Goal: Transaction & Acquisition: Download file/media

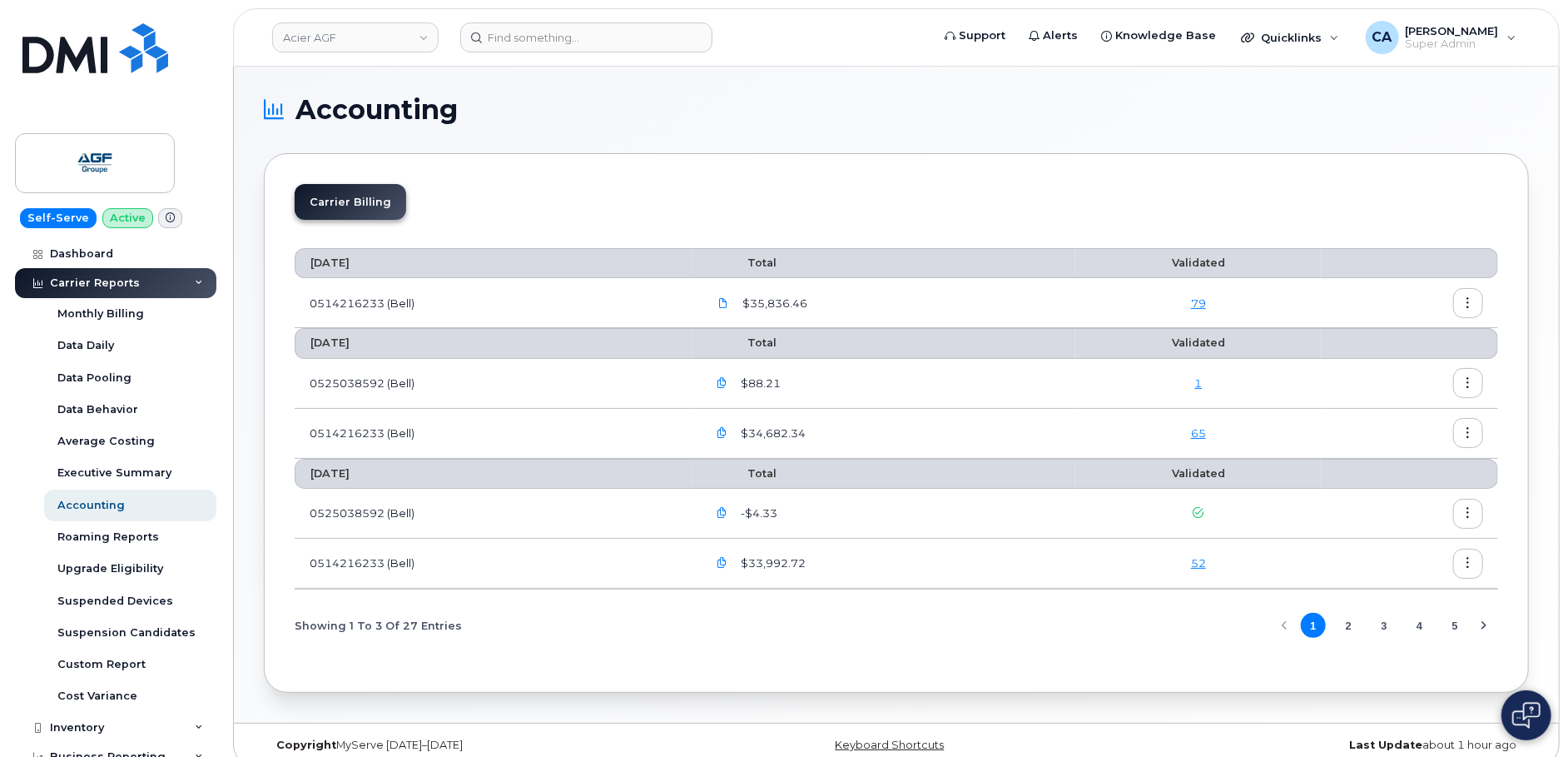
click at [679, 121] on h1 "Accounting" at bounding box center [892, 110] width 1256 height 26
click at [517, 148] on section "Accounting Carrier Billing August 2025 Total Validated 0514216233 (Bell) $35,83…" at bounding box center [896, 394] width 1265 height 596
click at [730, 431] on icon "button" at bounding box center [724, 433] width 11 height 11
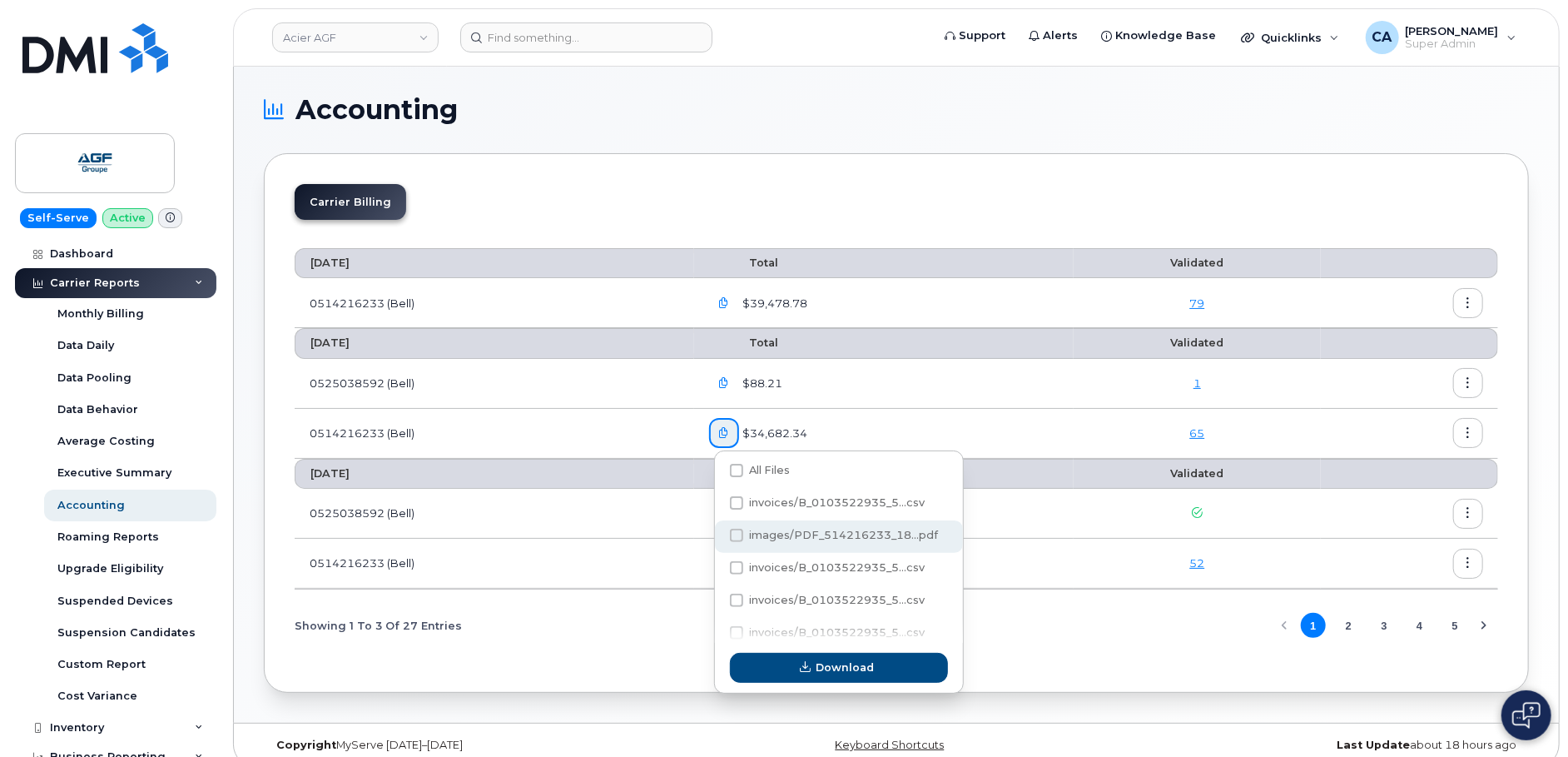
click at [828, 531] on span "images/PDF_514216233_18...pdf" at bounding box center [844, 534] width 189 height 13
click at [718, 532] on input "images/PDF_514216233_18...pdf" at bounding box center [714, 536] width 8 height 8
checkbox input "true"
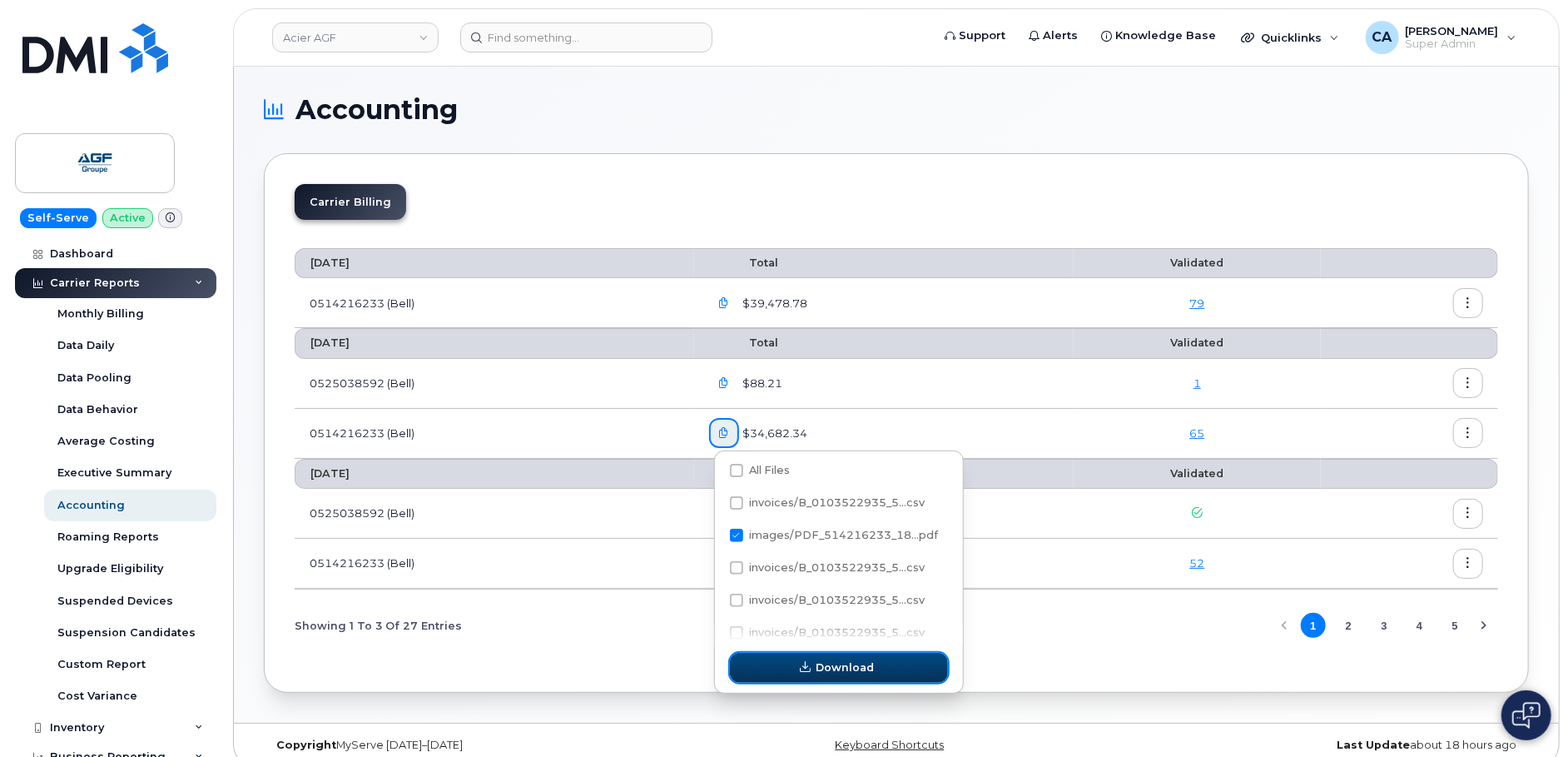
click at [795, 670] on button "Download" at bounding box center [838, 667] width 218 height 30
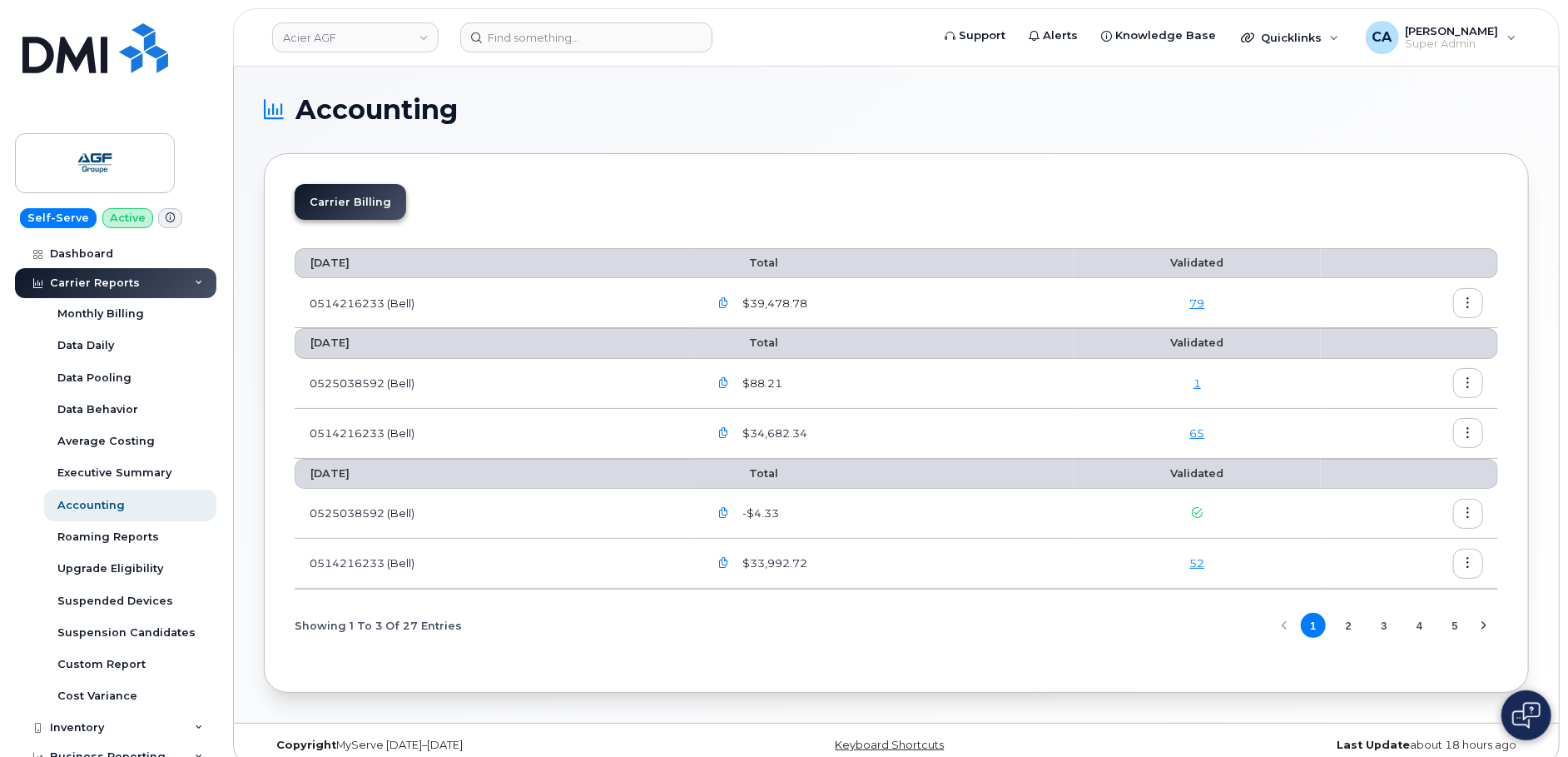
click at [730, 299] on icon "button" at bounding box center [724, 303] width 11 height 11
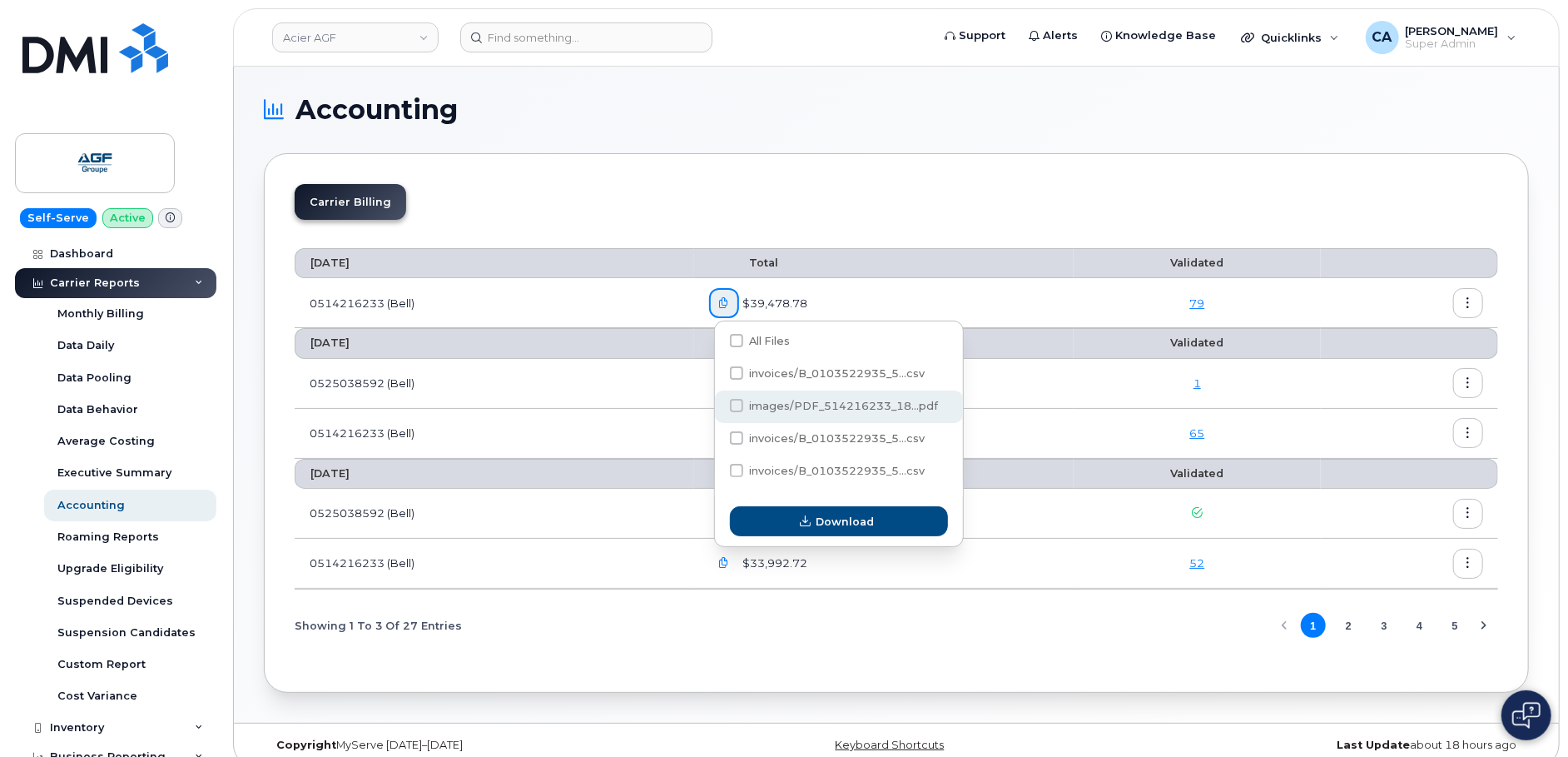
click at [793, 410] on span "images/PDF_514216233_18...pdf" at bounding box center [844, 405] width 189 height 13
click at [718, 410] on input "images/PDF_514216233_18...pdf" at bounding box center [714, 406] width 8 height 8
checkbox input "true"
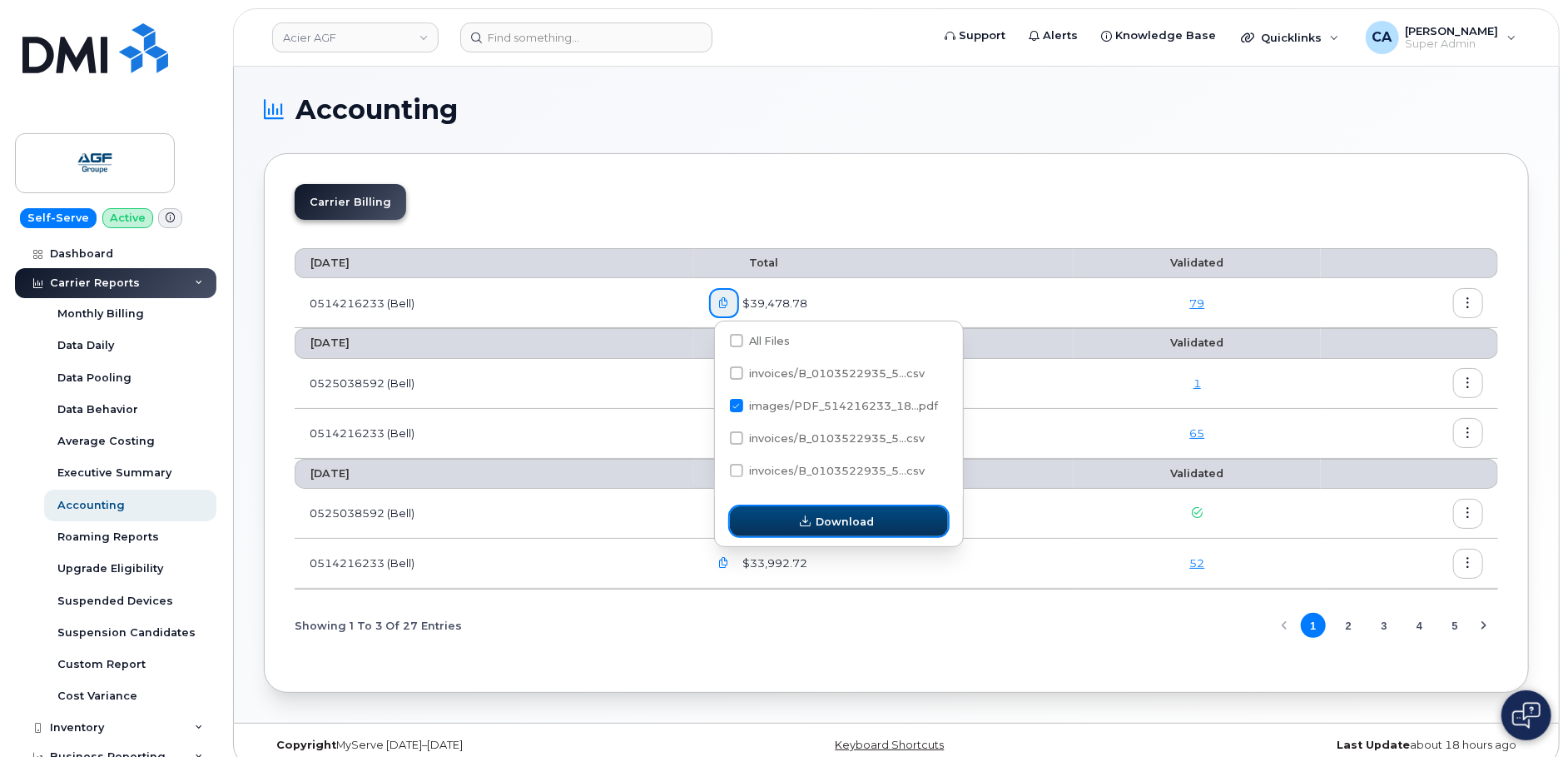
click at [787, 520] on button "Download" at bounding box center [838, 521] width 218 height 30
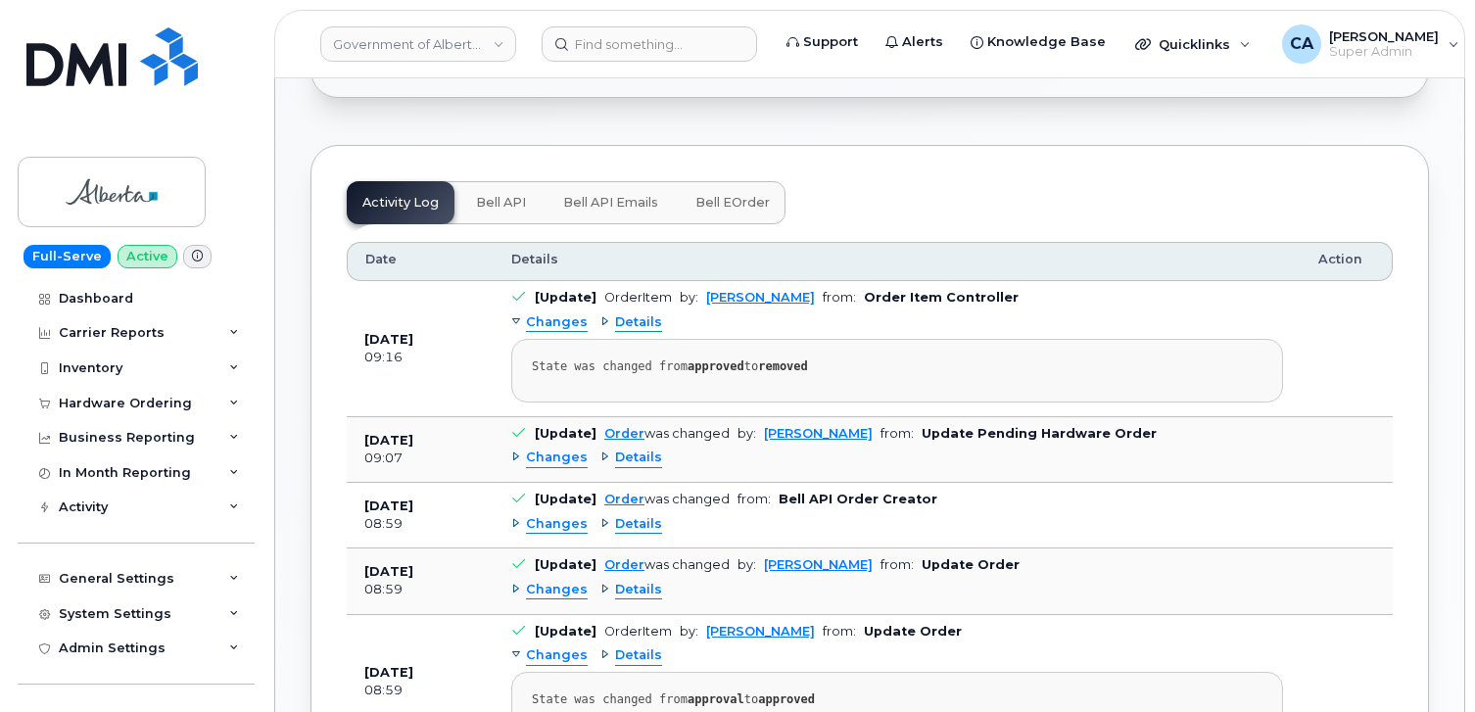
scroll to position [546, 0]
click at [548, 314] on span "Changes" at bounding box center [557, 321] width 62 height 19
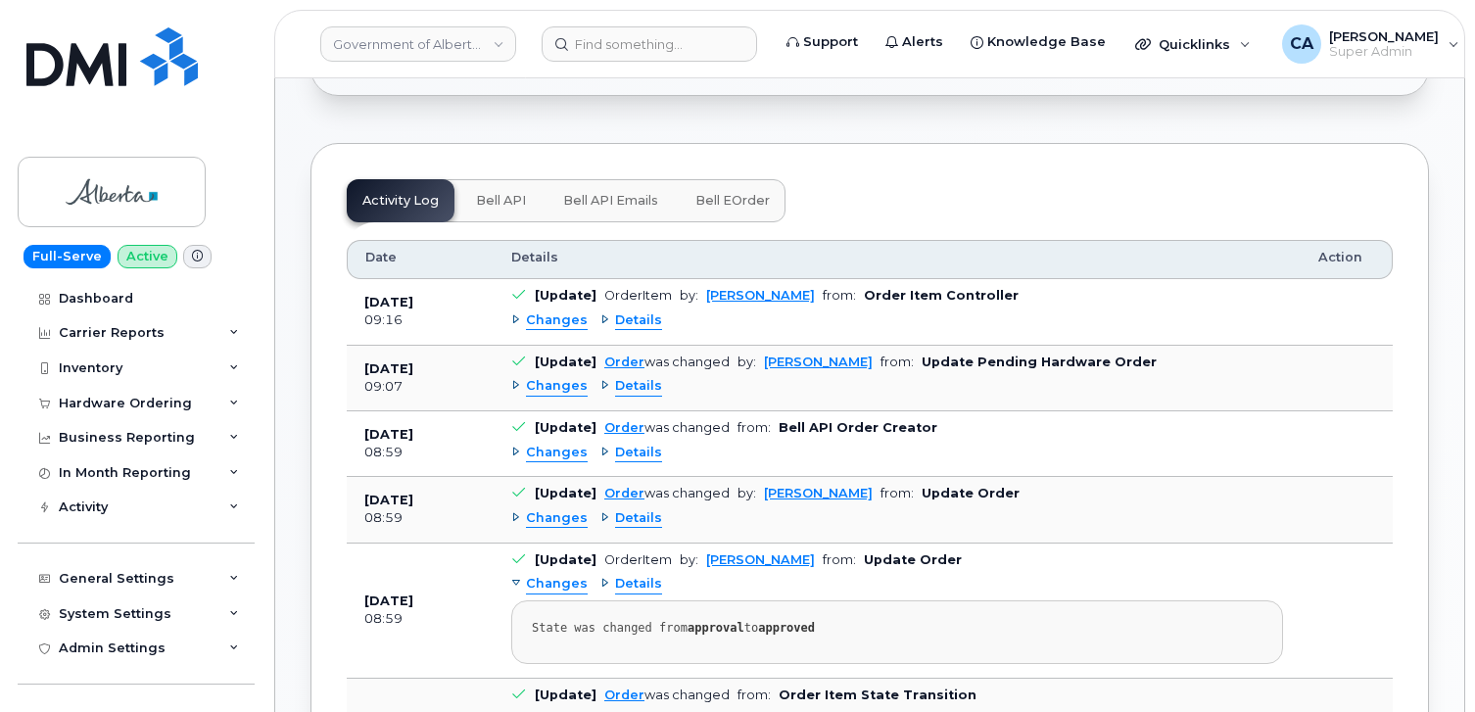
click at [548, 314] on span "Changes" at bounding box center [557, 321] width 62 height 19
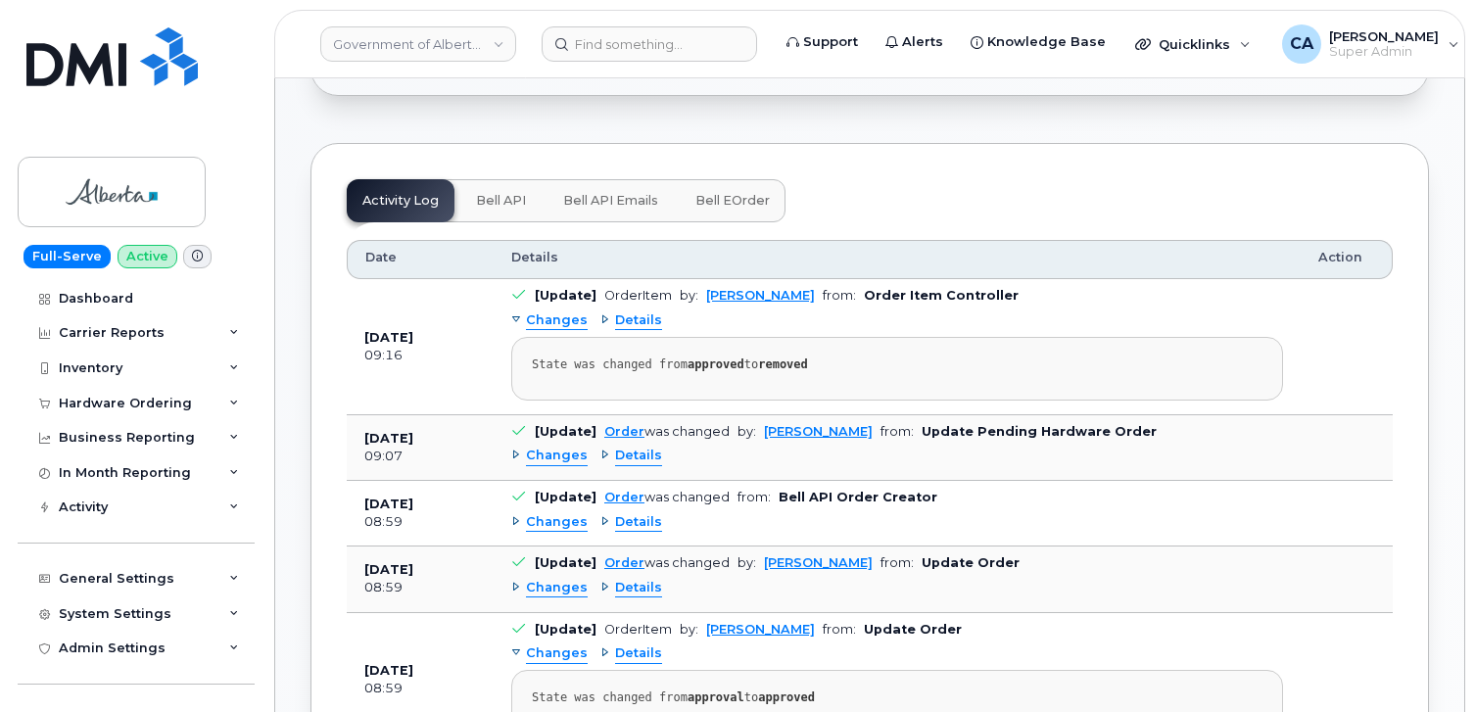
click at [628, 314] on span "Details" at bounding box center [638, 321] width 47 height 19
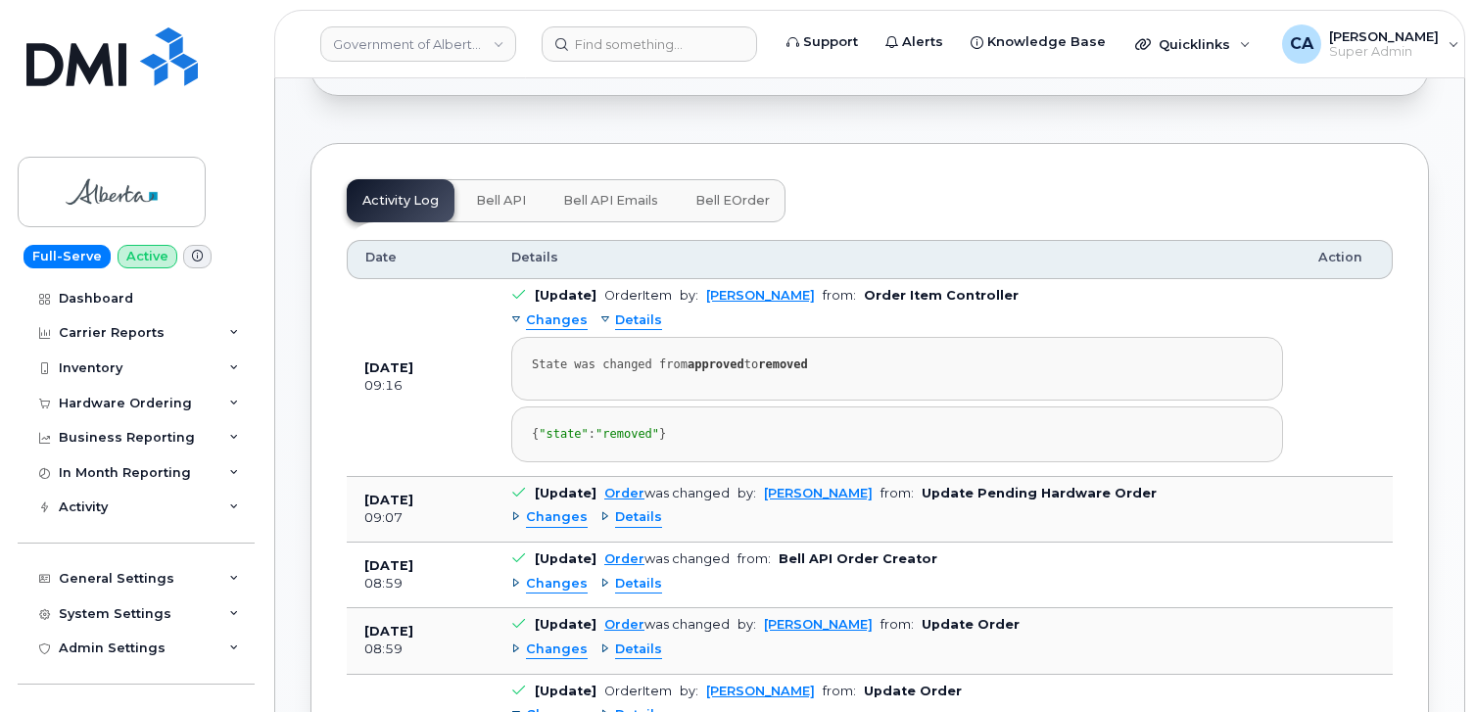
click at [628, 314] on span "Details" at bounding box center [638, 321] width 47 height 19
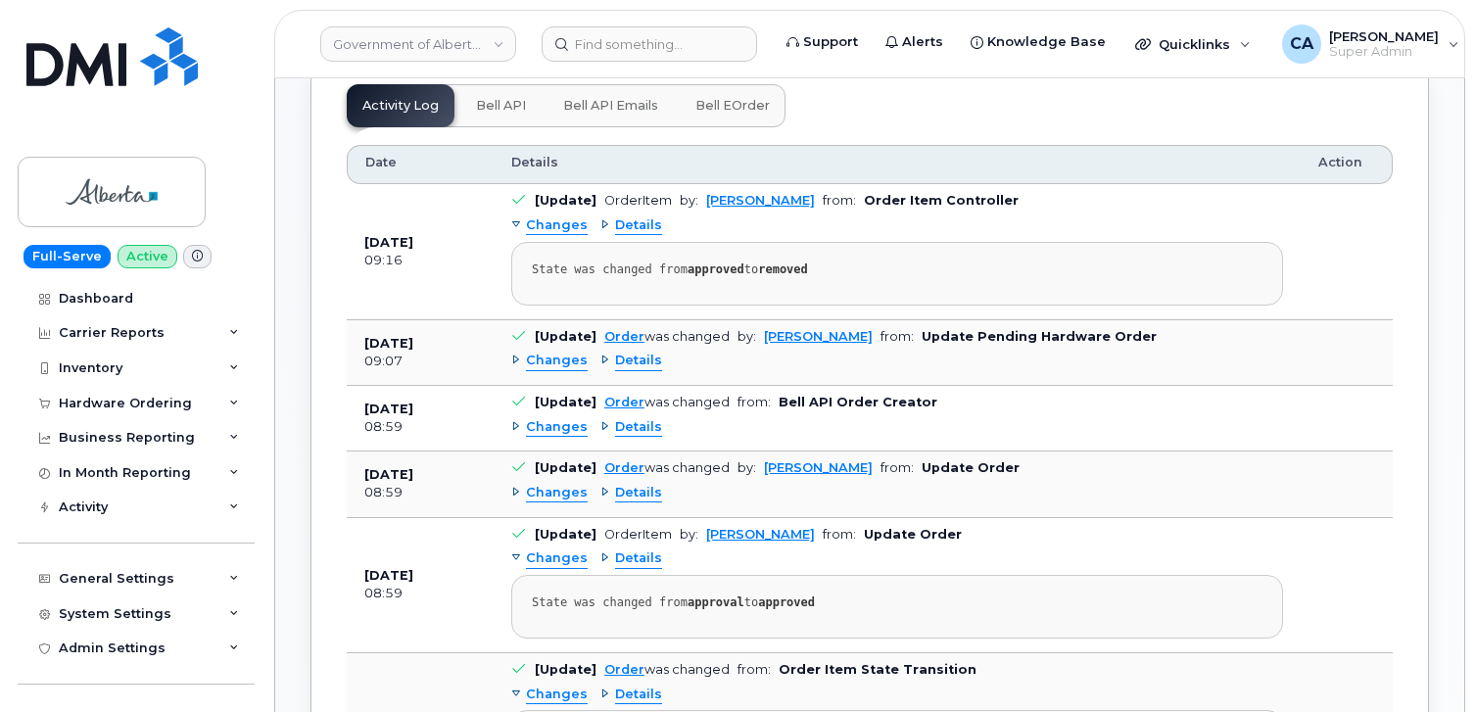
scroll to position [643, 0]
click at [629, 354] on span "Details" at bounding box center [638, 359] width 47 height 19
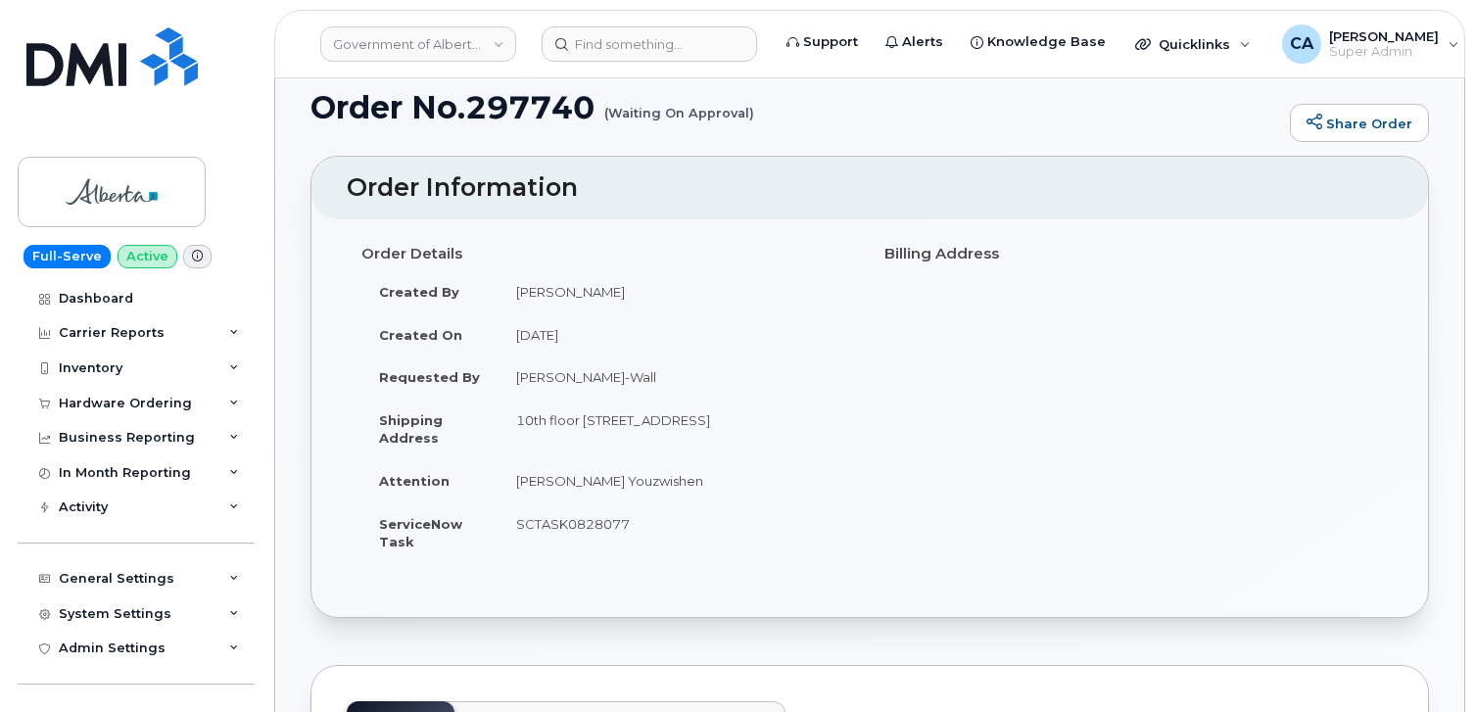
scroll to position [0, 0]
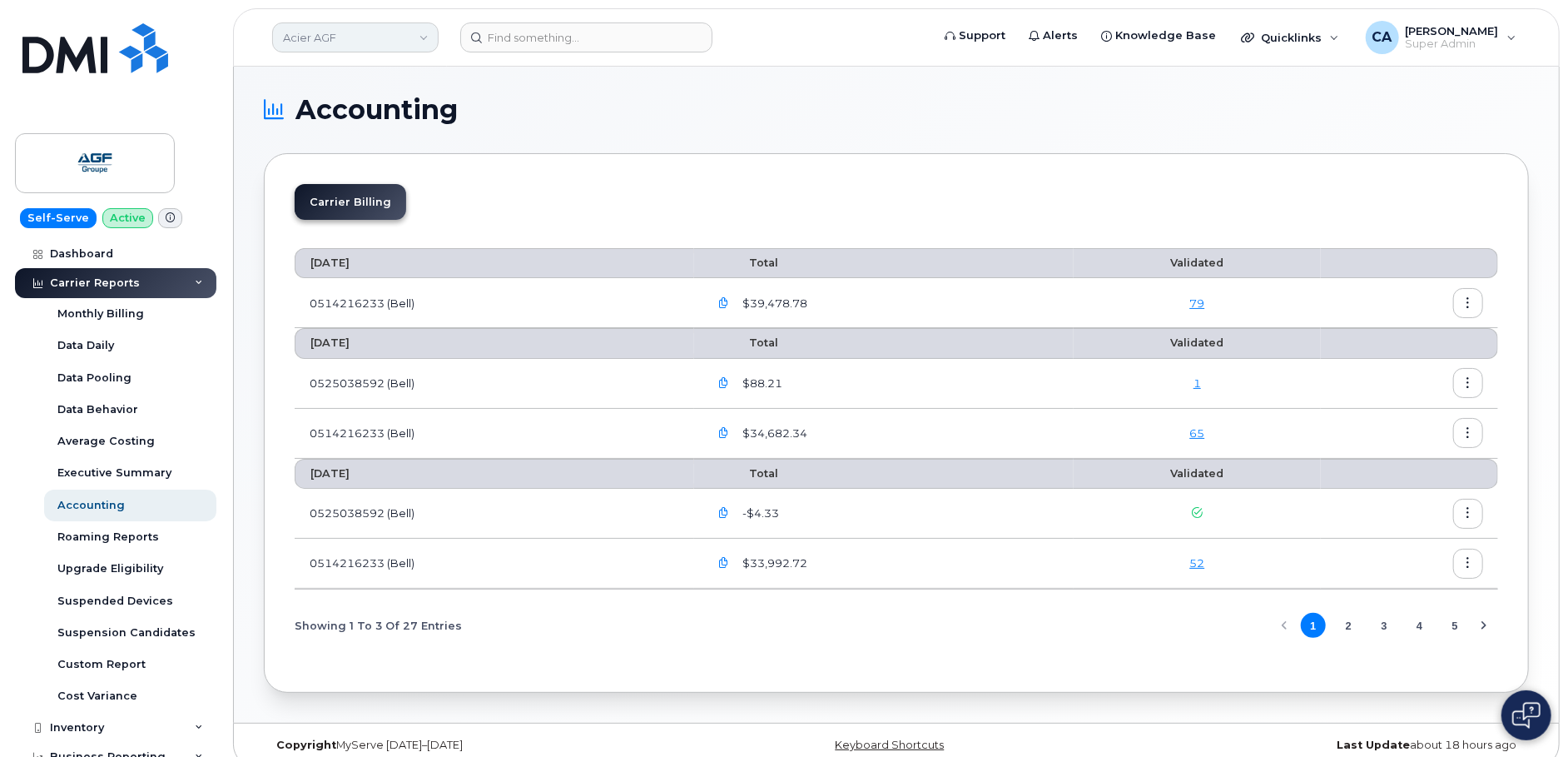
click at [367, 31] on link "Acier AGF" at bounding box center [355, 37] width 166 height 30
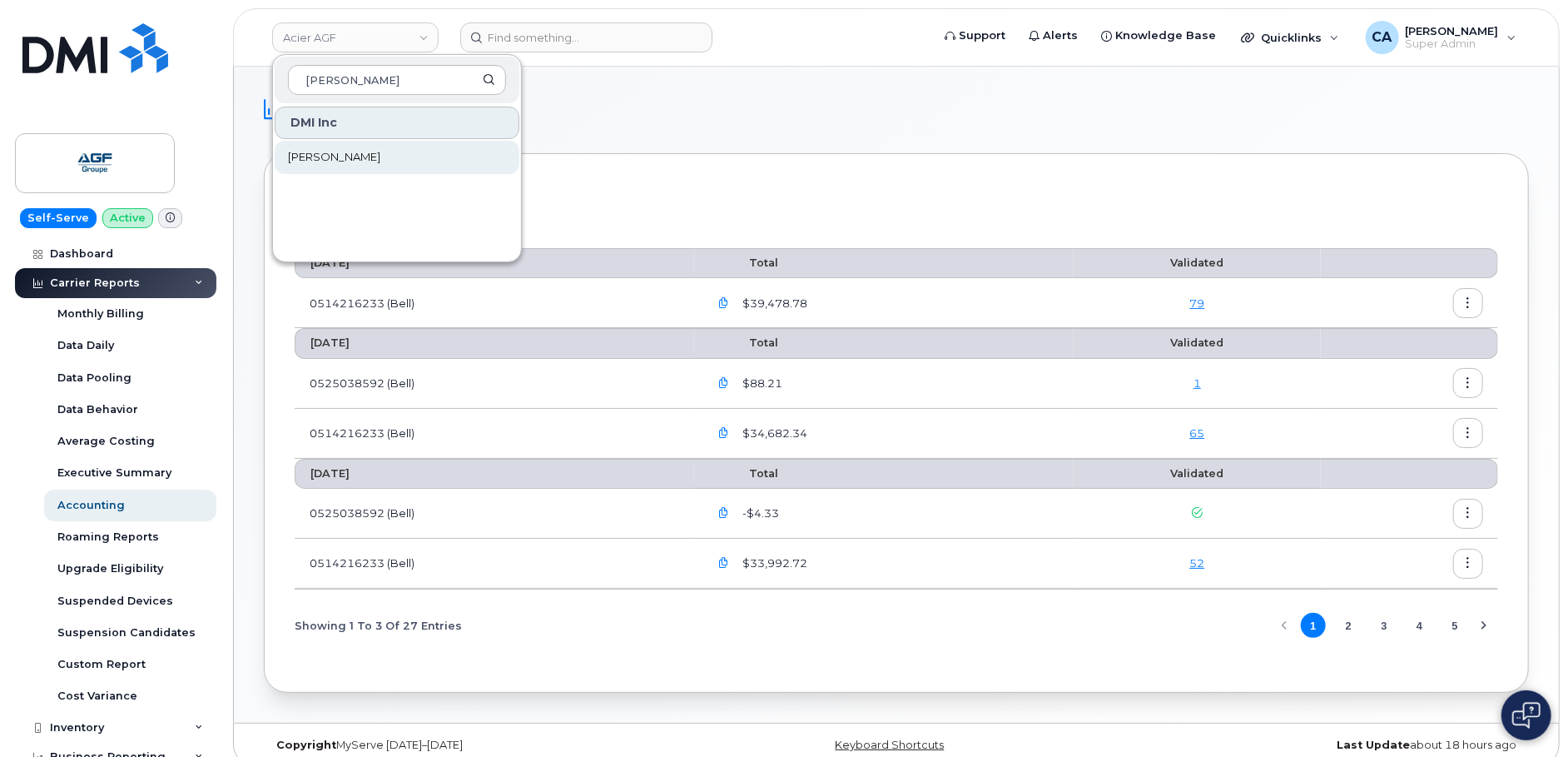
type input "[PERSON_NAME]"
click at [348, 168] on link "[PERSON_NAME]" at bounding box center [397, 157] width 245 height 33
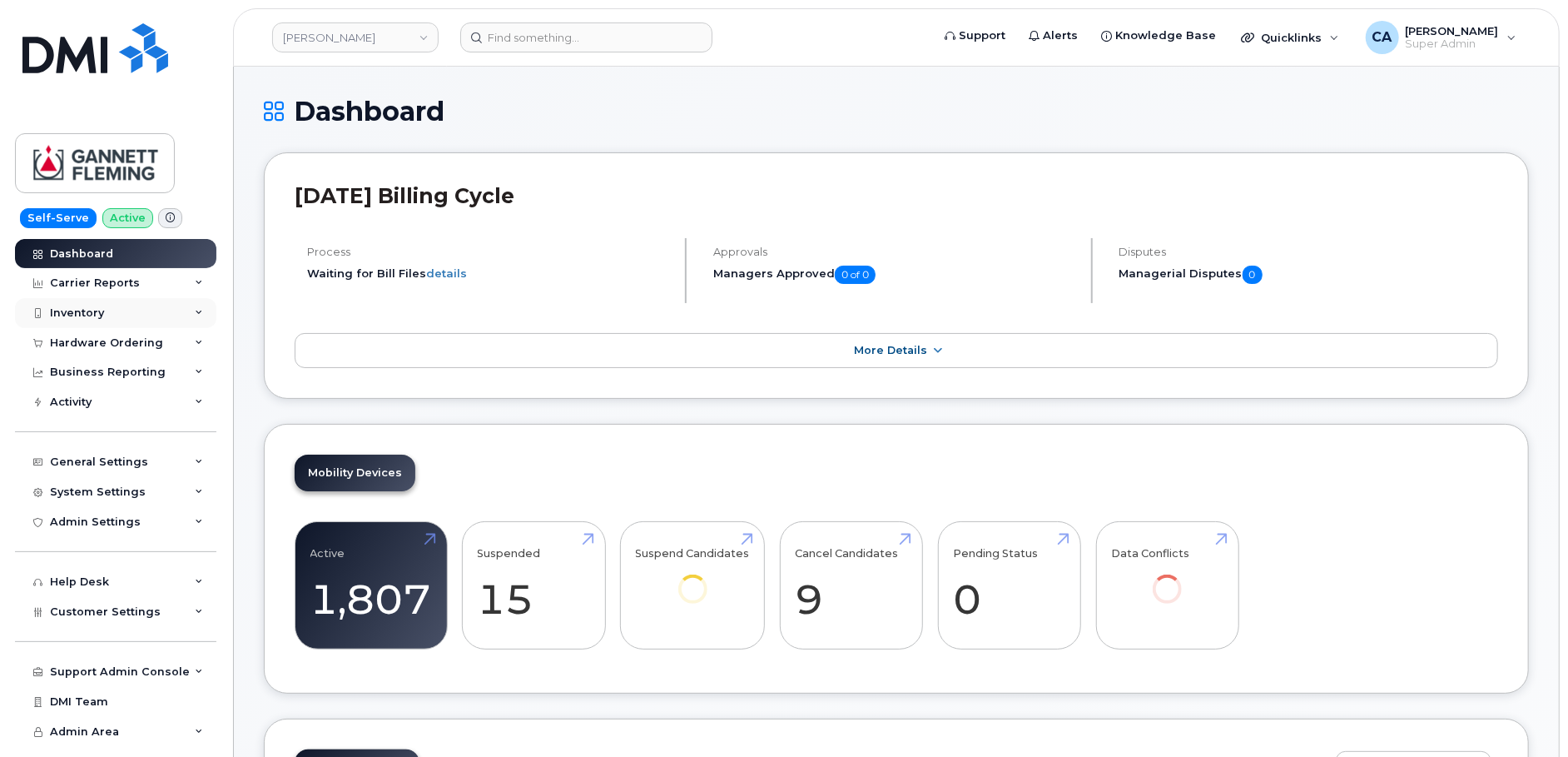
click at [93, 315] on div "Inventory" at bounding box center [77, 314] width 54 height 14
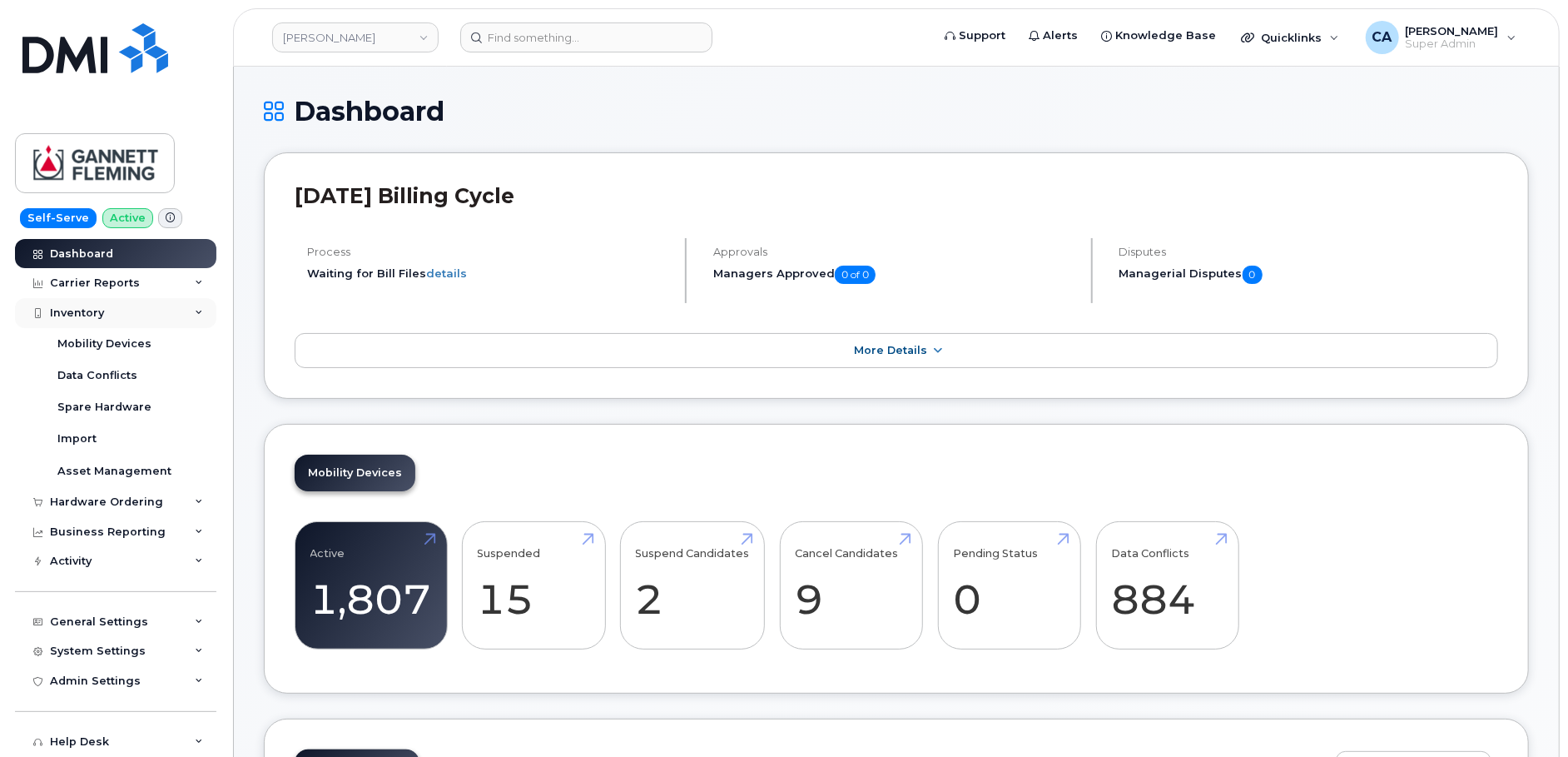
click at [93, 315] on div "Inventory" at bounding box center [77, 314] width 54 height 14
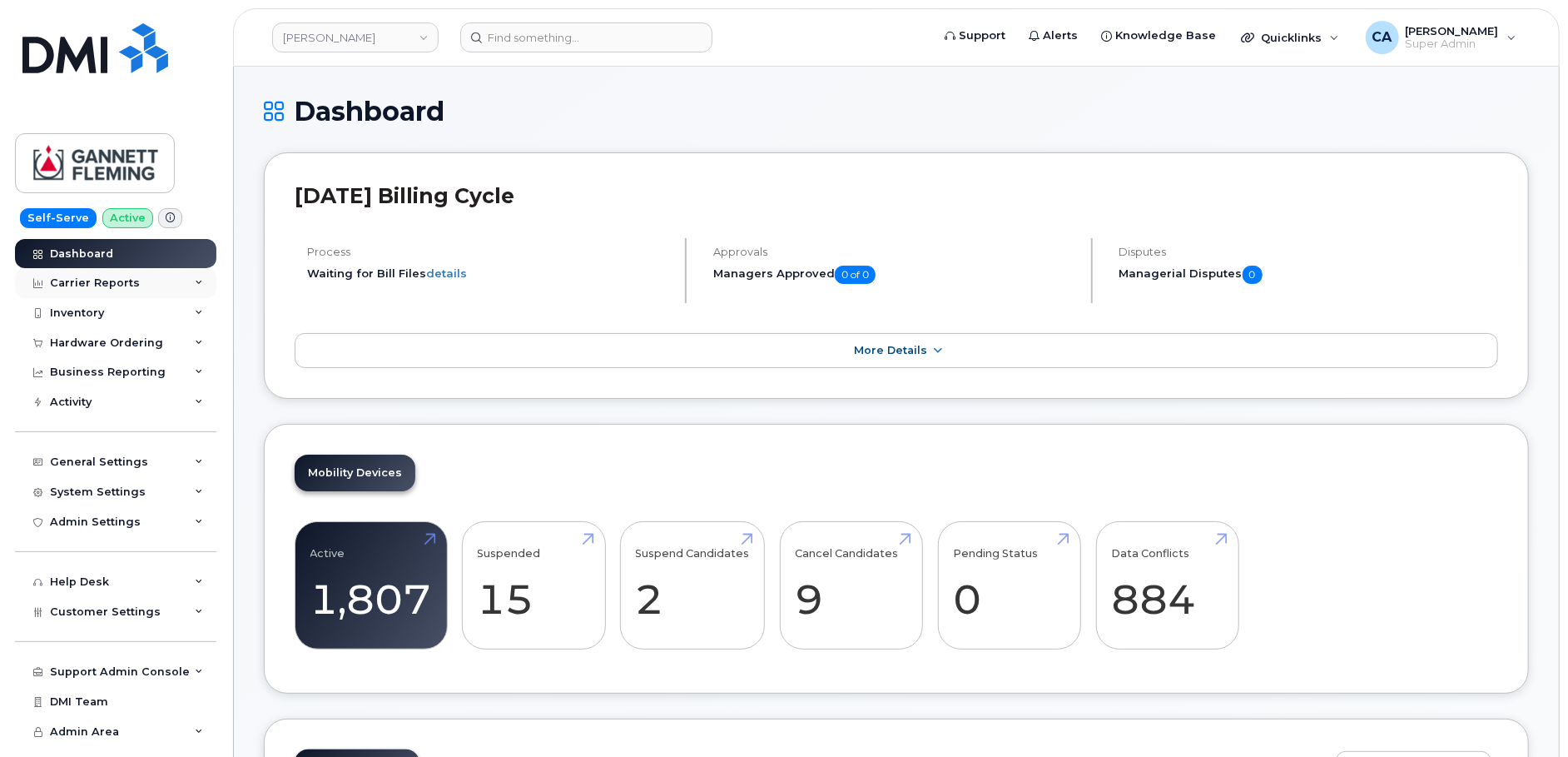
click at [105, 284] on div "Carrier Reports" at bounding box center [95, 283] width 90 height 14
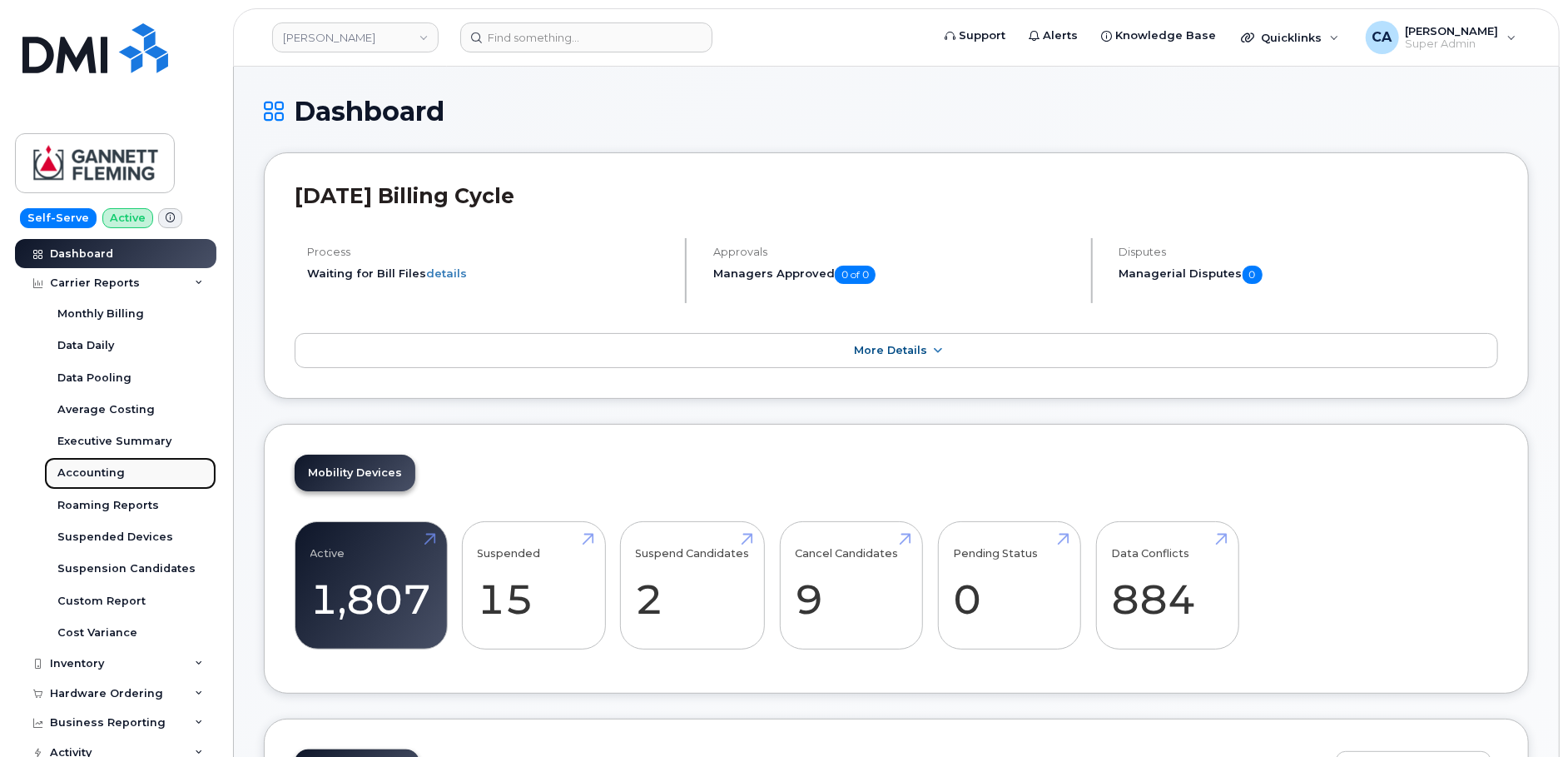
click at [105, 474] on div "Accounting" at bounding box center [91, 473] width 67 height 15
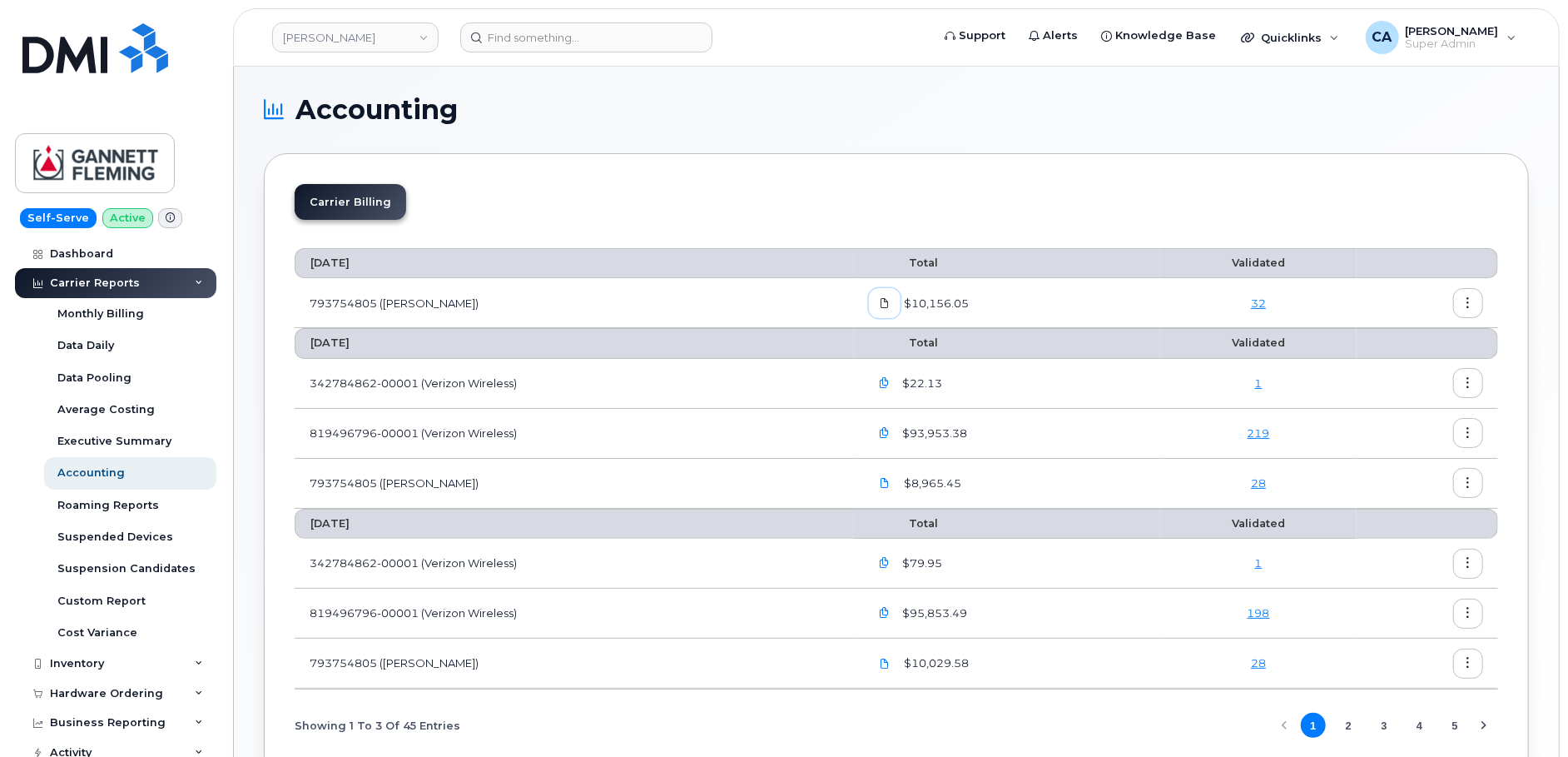
click at [886, 302] on icon at bounding box center [885, 303] width 10 height 10
click at [664, 172] on div "Carrier Billing August 2025 Total Validated 793754805 (Rogers) $10,156.05 32 Ju…" at bounding box center [896, 472] width 1265 height 639
